Goal: Communication & Community: Answer question/provide support

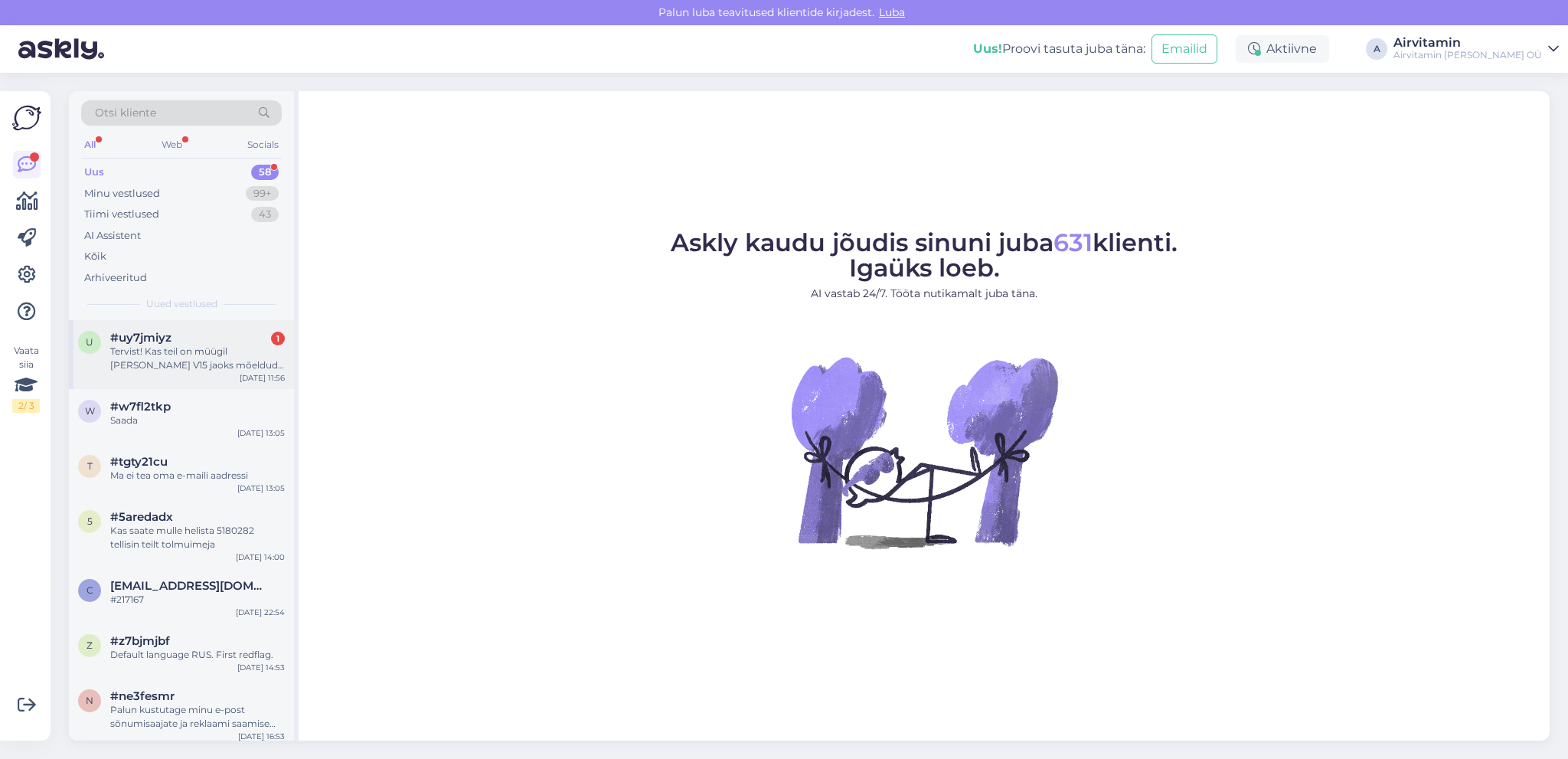
click at [212, 351] on div "Tervist! Kas teil on müügil [PERSON_NAME] V15 jaoks mõeldud prügi kogumise anum…" at bounding box center [197, 358] width 175 height 28
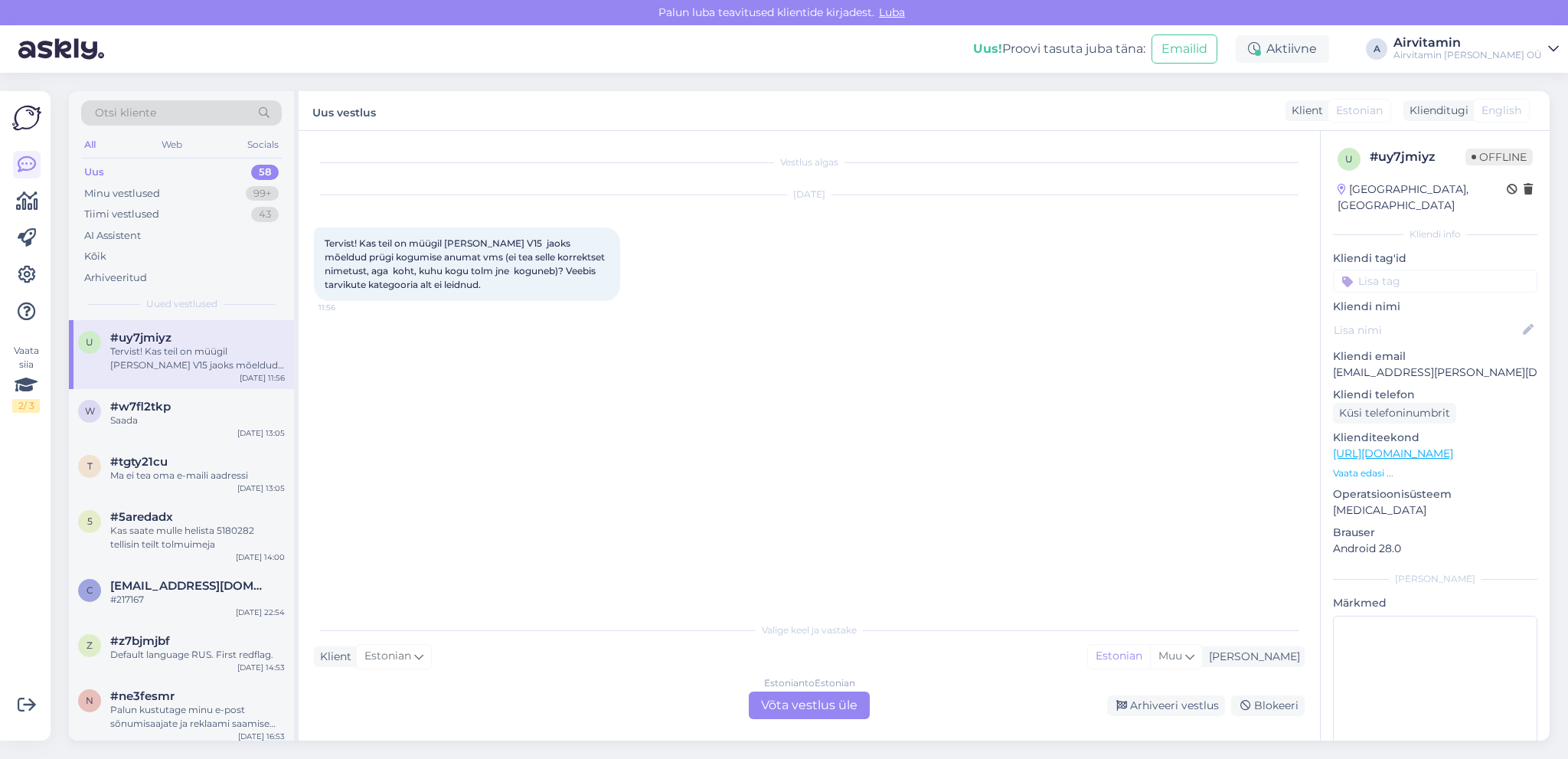
click at [796, 708] on div "Estonian to Estonian Võta vestlus üle" at bounding box center [809, 706] width 121 height 28
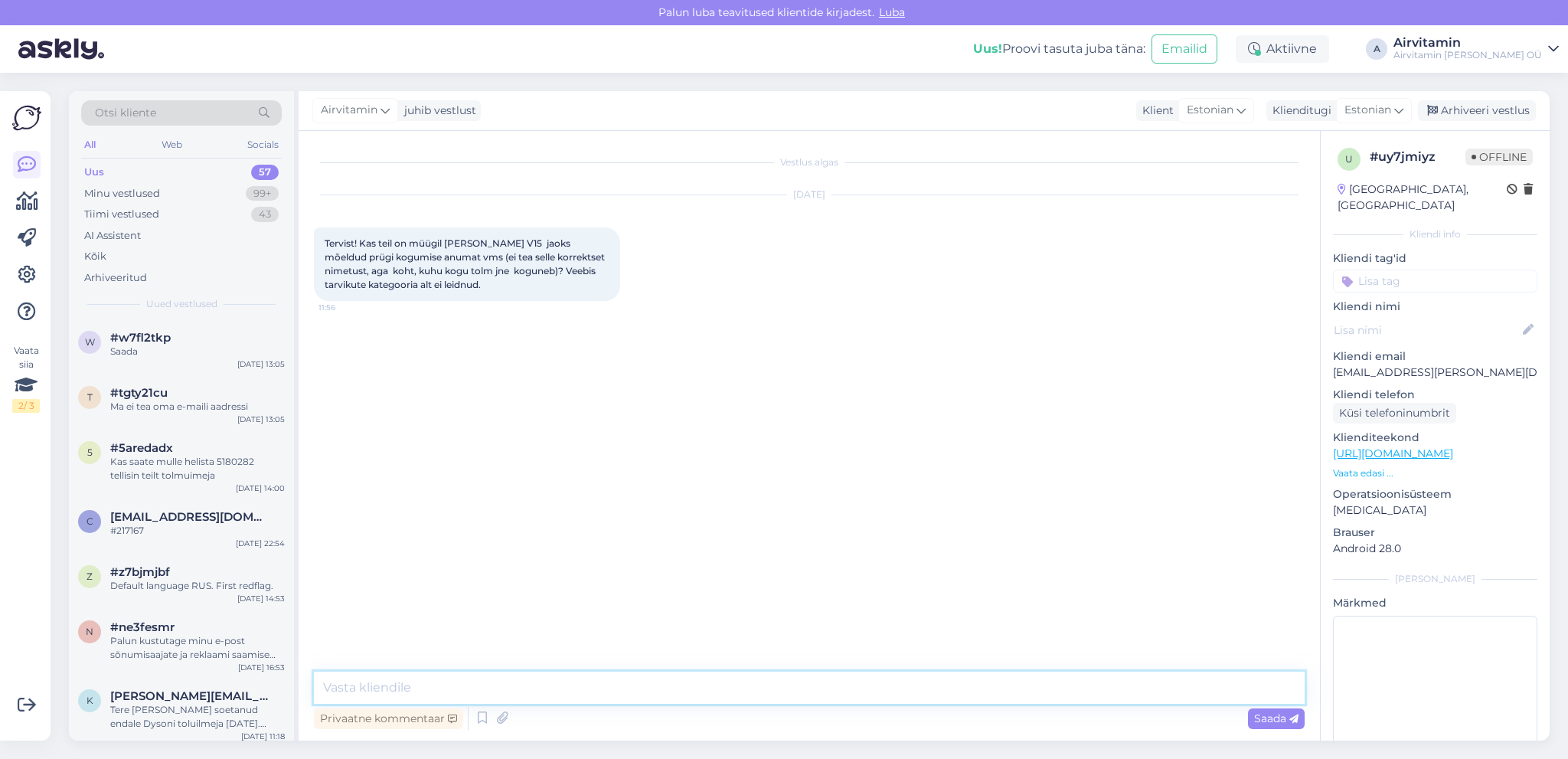
click at [376, 683] on textarea at bounding box center [809, 687] width 991 height 32
type textarea "Tere. Meil on olemas V15 tolmunõu hinnaga 89.- Kodulehel seda üleval ei ole, ag…"
click at [1275, 716] on span "Saada" at bounding box center [1277, 719] width 45 height 14
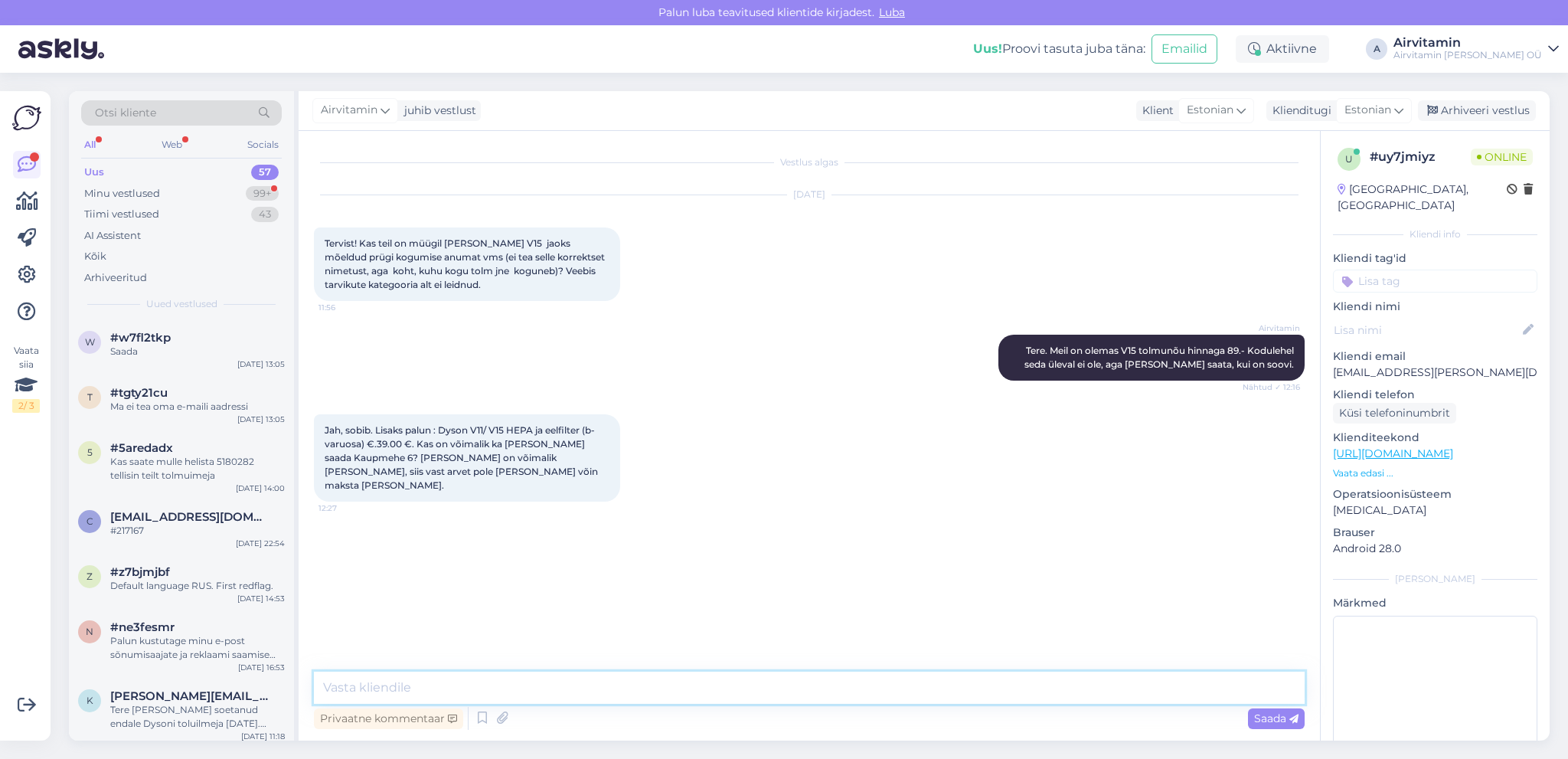
click at [336, 684] on textarea at bounding box center [809, 687] width 991 height 32
click at [369, 687] on textarea "Jaa, on olemas ja saab" at bounding box center [809, 687] width 991 height 32
click at [520, 688] on textarea "Jaa, on kohapeal olemas ja saab" at bounding box center [809, 687] width 991 height 32
click at [550, 688] on textarea "Jaa, on kohapeal olemas ja saab kohe ka" at bounding box center [809, 687] width 991 height 32
click at [601, 688] on textarea "Jaa, on kohapeal olemas ja saab kohapeal ka" at bounding box center [809, 687] width 991 height 32
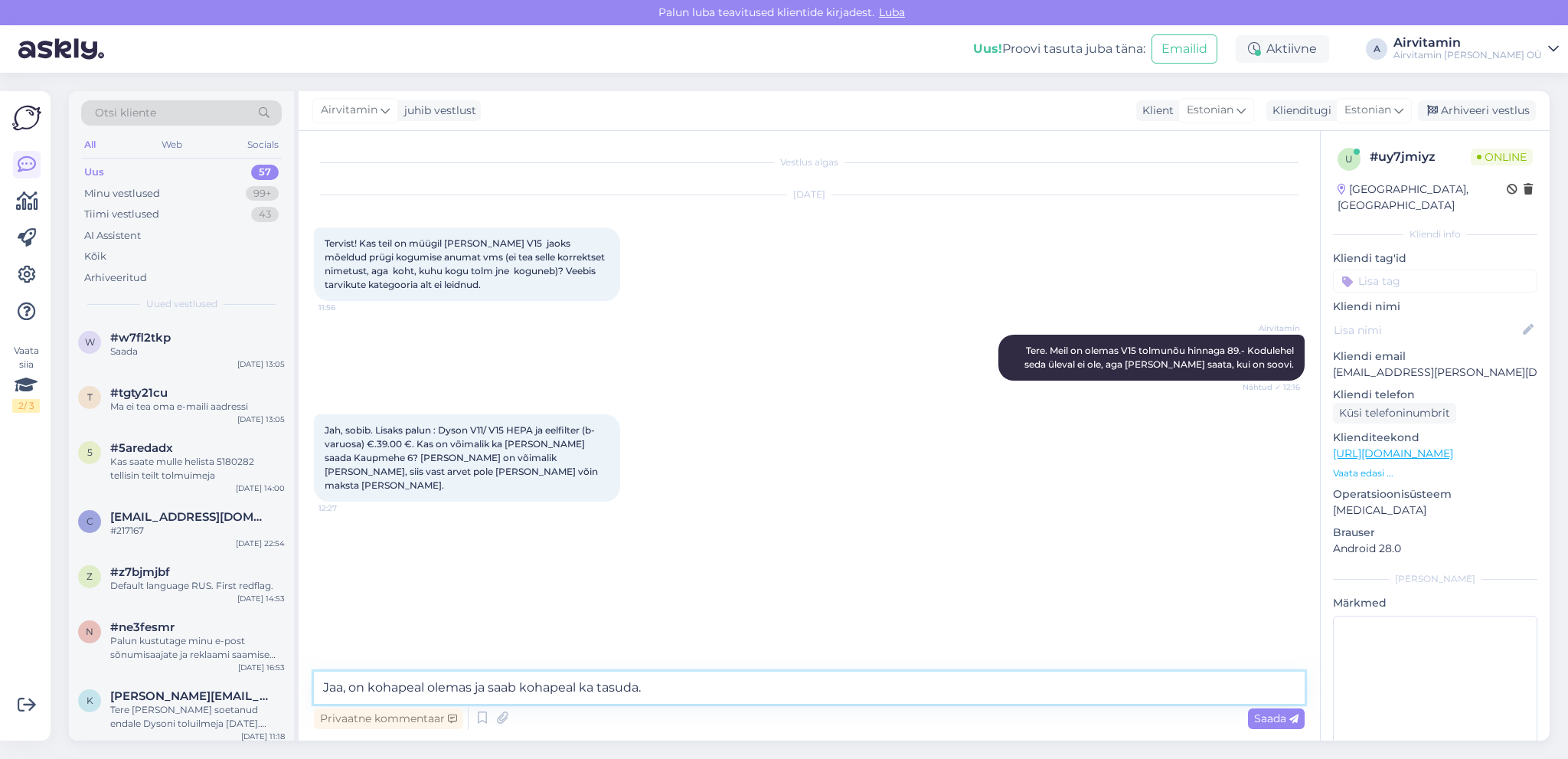
drag, startPoint x: 423, startPoint y: 688, endPoint x: 559, endPoint y: 580, distance: 173.7
click at [423, 687] on textarea "Jaa, on kohapeal olemas ja saab kohapeal ka tasuda." at bounding box center [809, 687] width 991 height 32
click at [471, 684] on textarea "Jaa, on kohapeal olemas ja saab kohapeal ka tasuda." at bounding box center [809, 687] width 991 height 32
click at [648, 688] on textarea "Jaa, on võimalik kohe kätte [PERSON_NAME] saab kohapeal ka tasuda." at bounding box center [809, 687] width 991 height 32
type textarea "Jaa, on võimalik kohe kätte [PERSON_NAME] saab kohapeal ära tasuda."
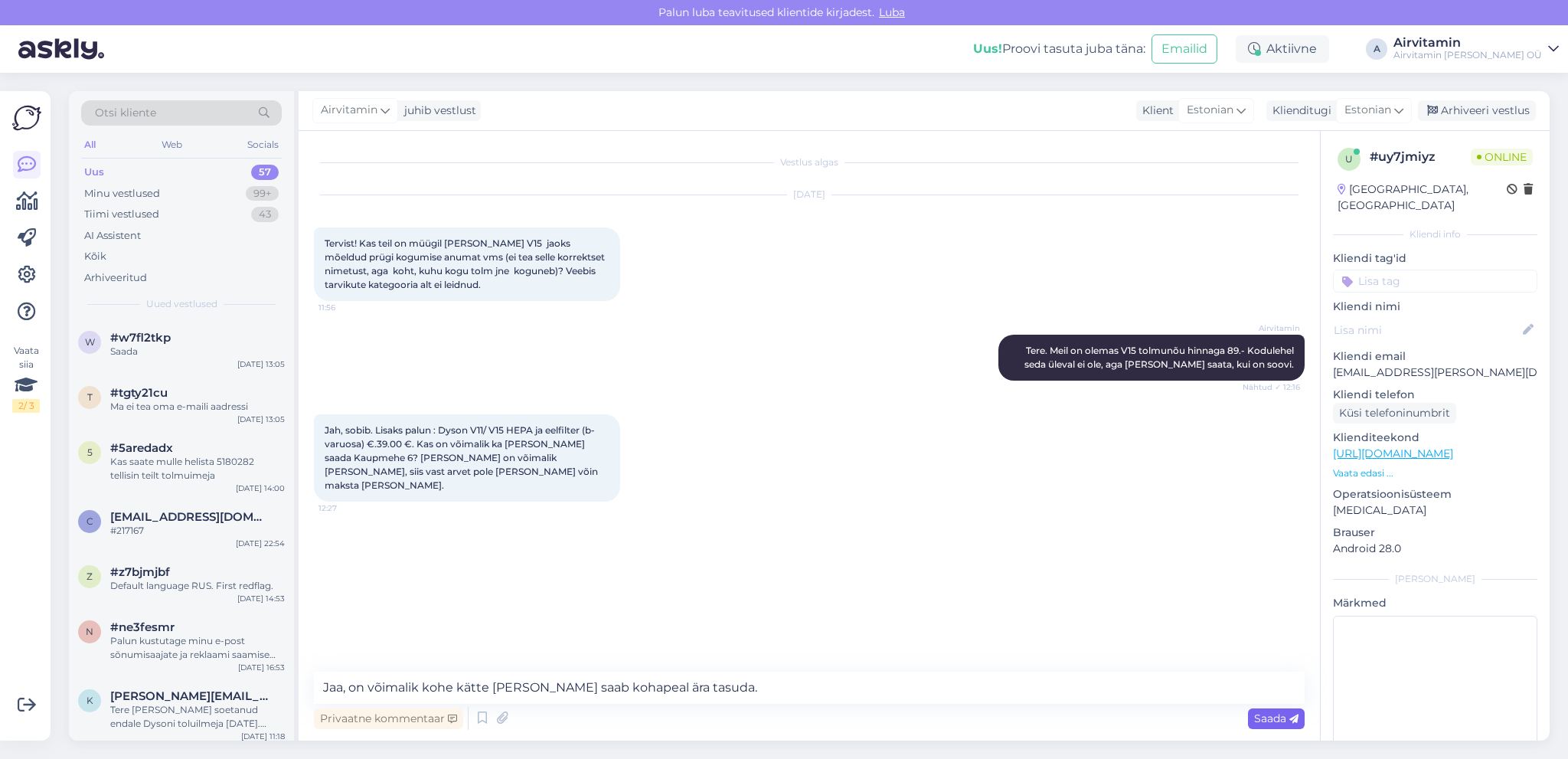
click at [1275, 720] on span "Saada" at bounding box center [1277, 719] width 45 height 14
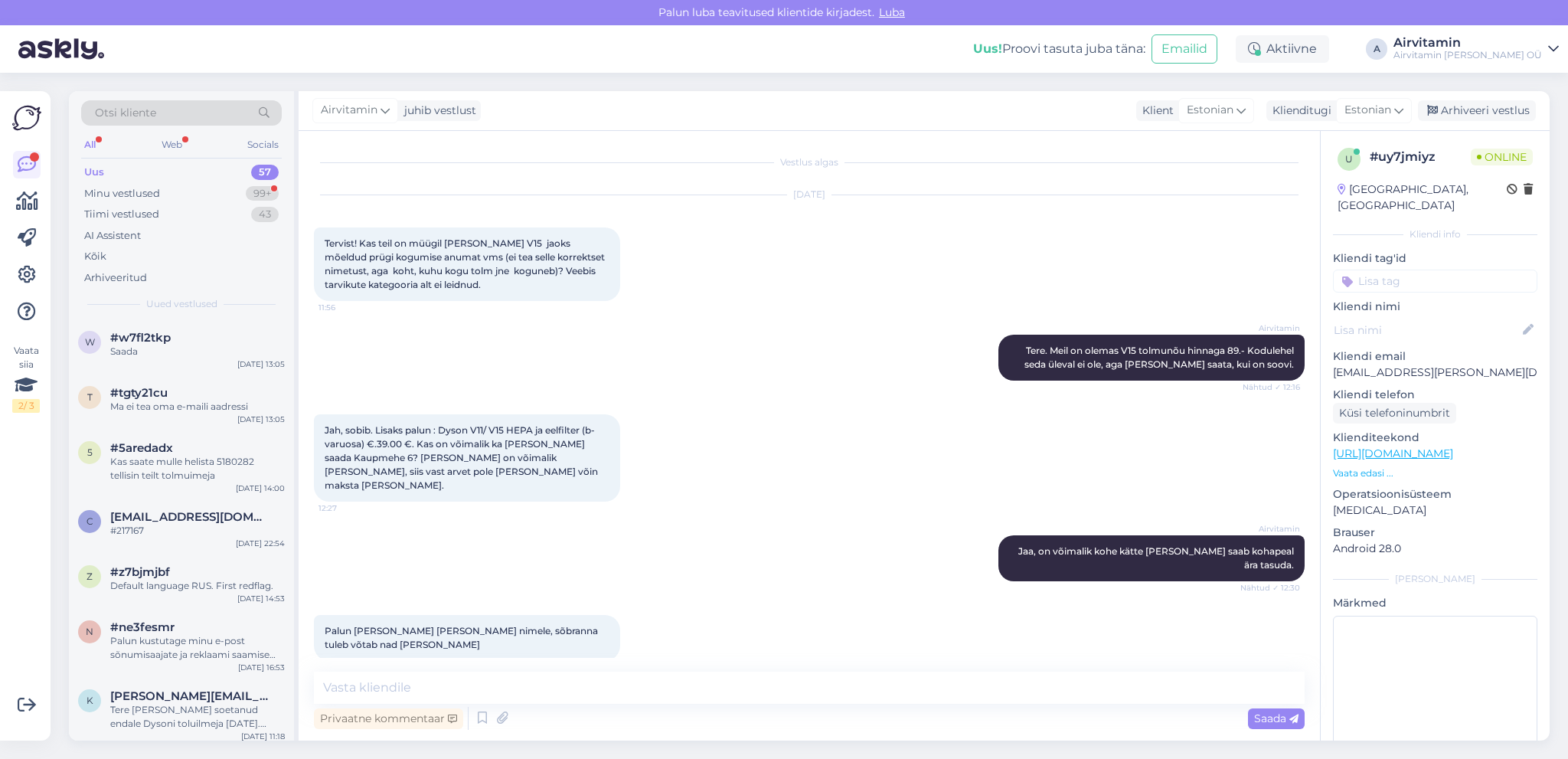
scroll to position [6, 0]
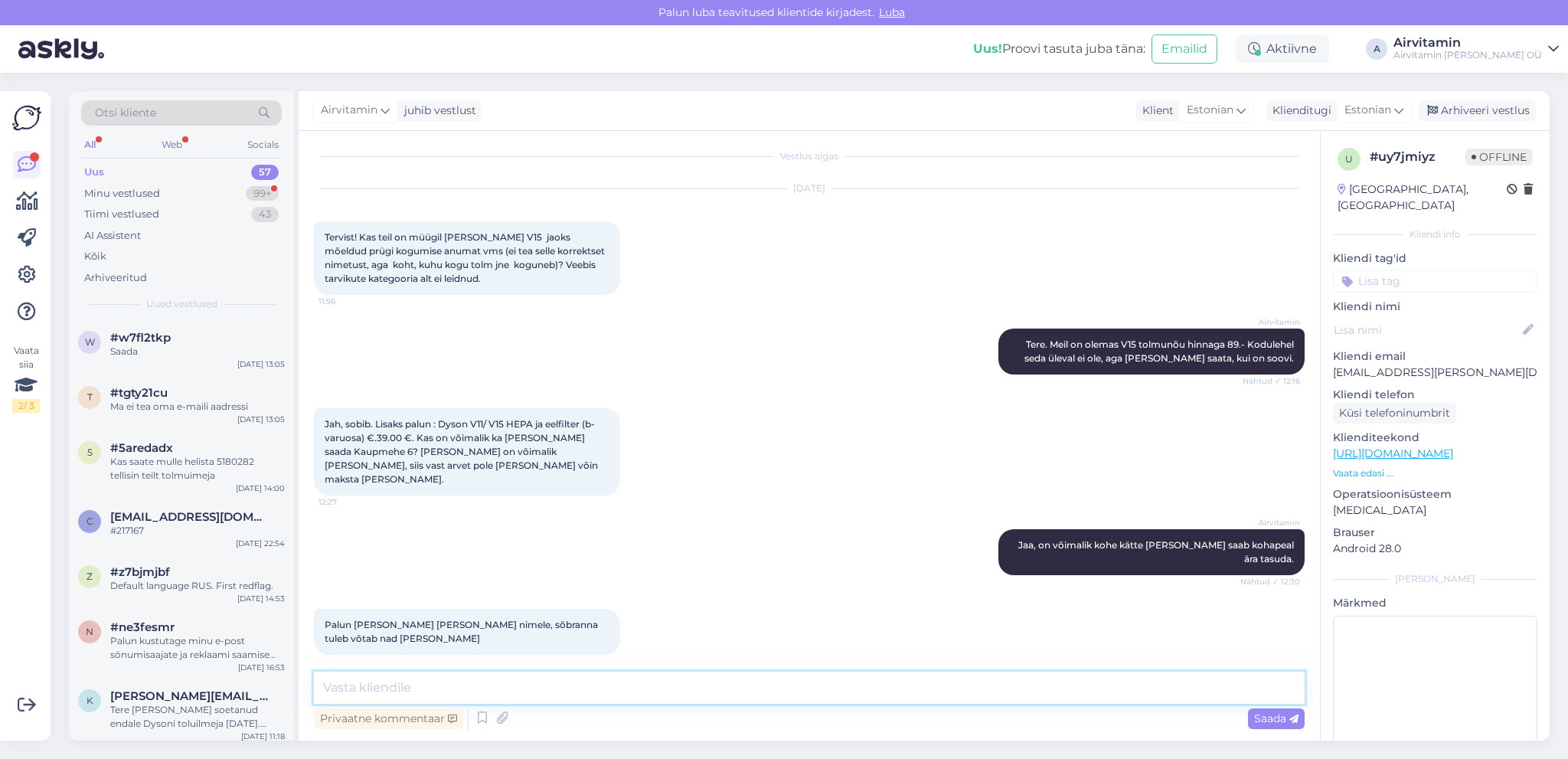
click at [374, 687] on textarea at bounding box center [809, 687] width 991 height 32
type textarea "T"
type textarea "Hästi."
click at [1267, 719] on span "Saada" at bounding box center [1277, 719] width 45 height 14
